Goal: Task Accomplishment & Management: Manage account settings

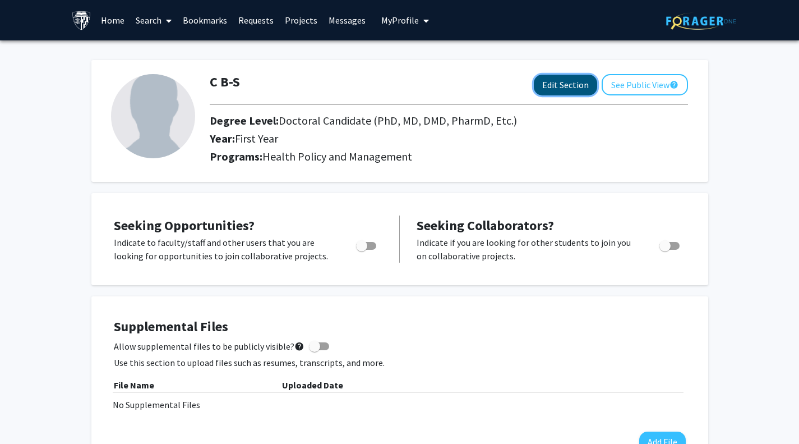
click at [544, 85] on button "Edit Section" at bounding box center [565, 85] width 63 height 21
select select "first_year"
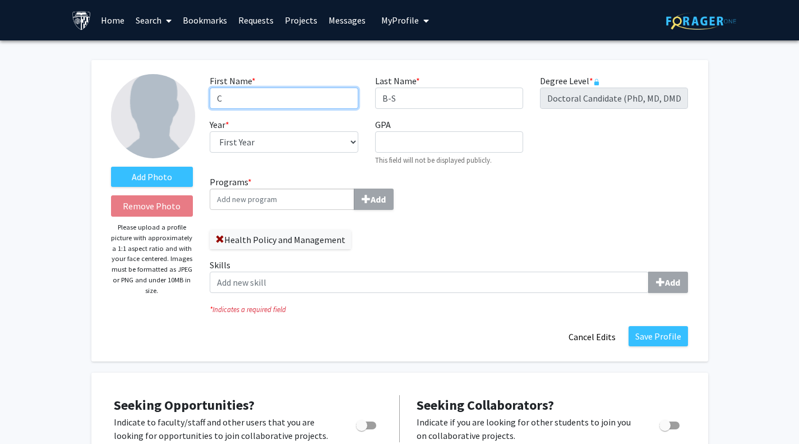
click at [294, 91] on input "C" at bounding box center [284, 97] width 148 height 21
type input "[PERSON_NAME]"
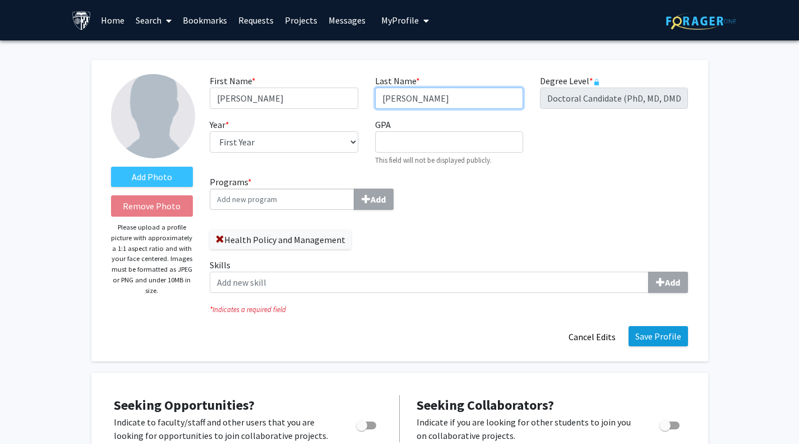
type input "[PERSON_NAME]"
click at [648, 329] on button "Save Profile" at bounding box center [658, 336] width 59 height 20
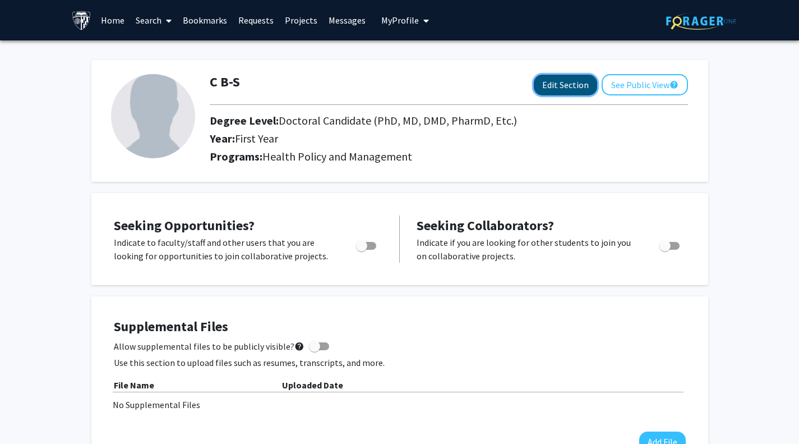
click at [569, 78] on button "Edit Section" at bounding box center [565, 85] width 63 height 21
select select "first_year"
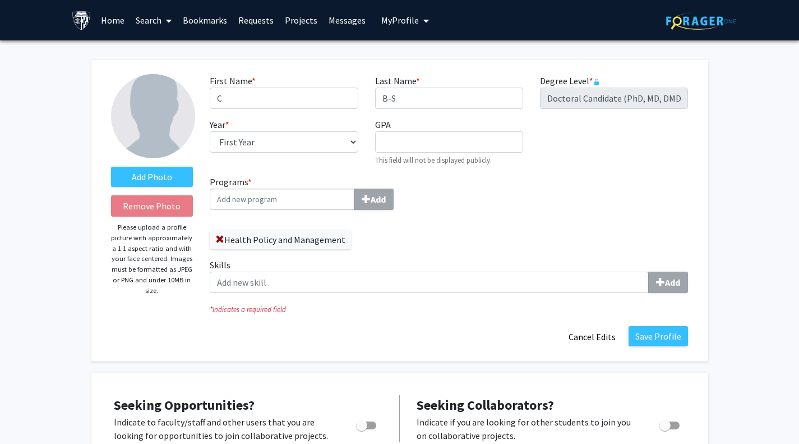
click at [303, 111] on div "First Name * required C Last Name * required B-S Degree Level * required Doctor…" at bounding box center [448, 124] width 495 height 101
click at [304, 100] on input "C" at bounding box center [284, 97] width 148 height 21
type input "[PERSON_NAME]"
click at [410, 100] on input "B-S" at bounding box center [449, 97] width 148 height 21
drag, startPoint x: 410, startPoint y: 100, endPoint x: 367, endPoint y: 97, distance: 42.7
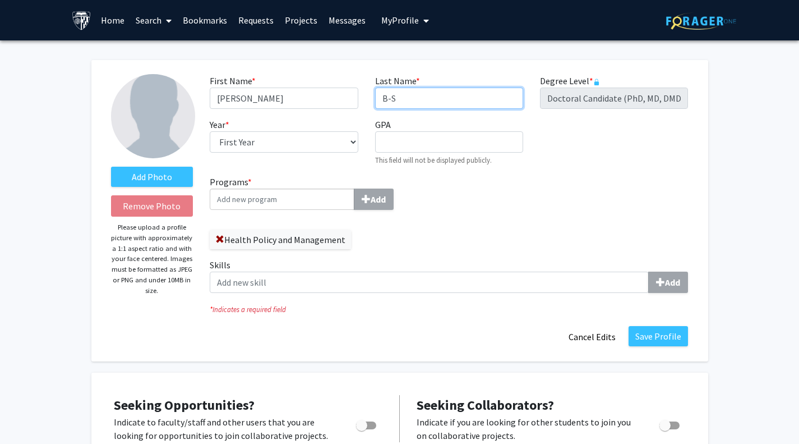
click at [367, 97] on div "Last Name * required B-S" at bounding box center [449, 91] width 165 height 35
type input "[PERSON_NAME]"
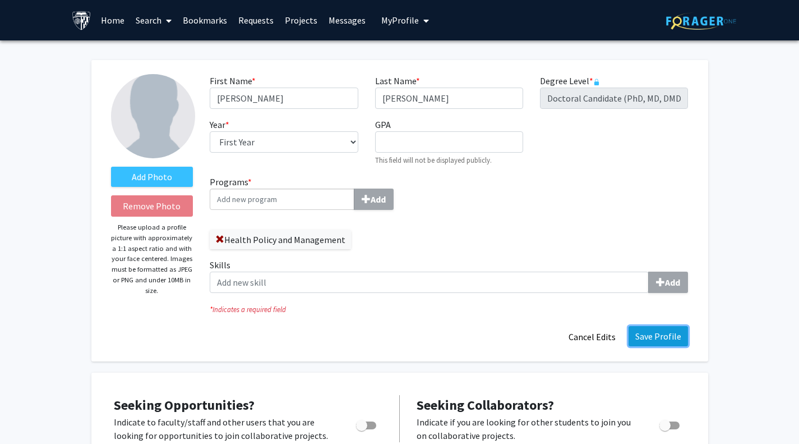
click at [652, 329] on button "Save Profile" at bounding box center [658, 336] width 59 height 20
